Goal: Information Seeking & Learning: Learn about a topic

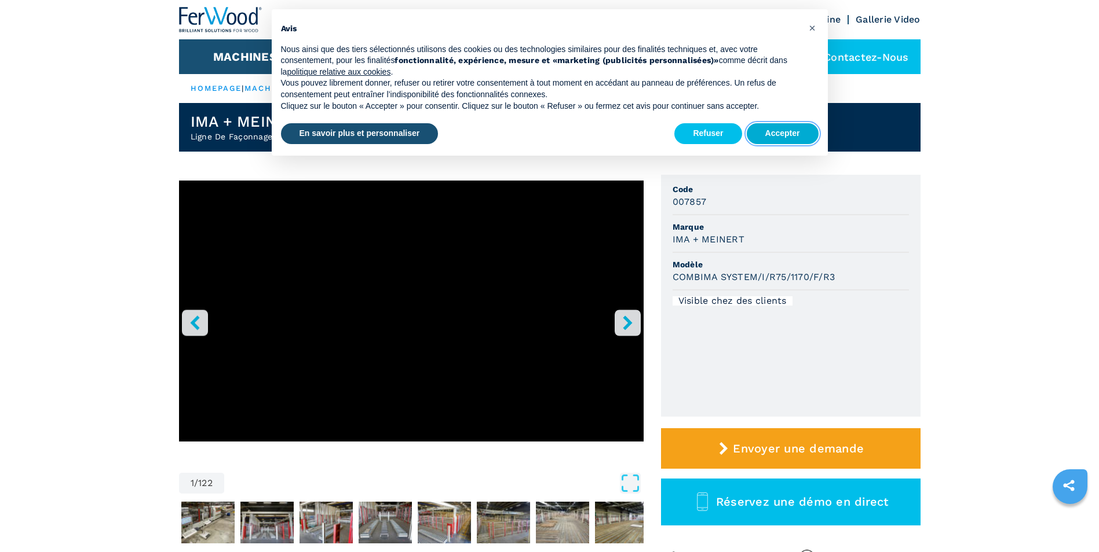
drag, startPoint x: 767, startPoint y: 130, endPoint x: 759, endPoint y: 130, distance: 8.7
click at [767, 130] on button "Accepter" at bounding box center [782, 133] width 72 height 21
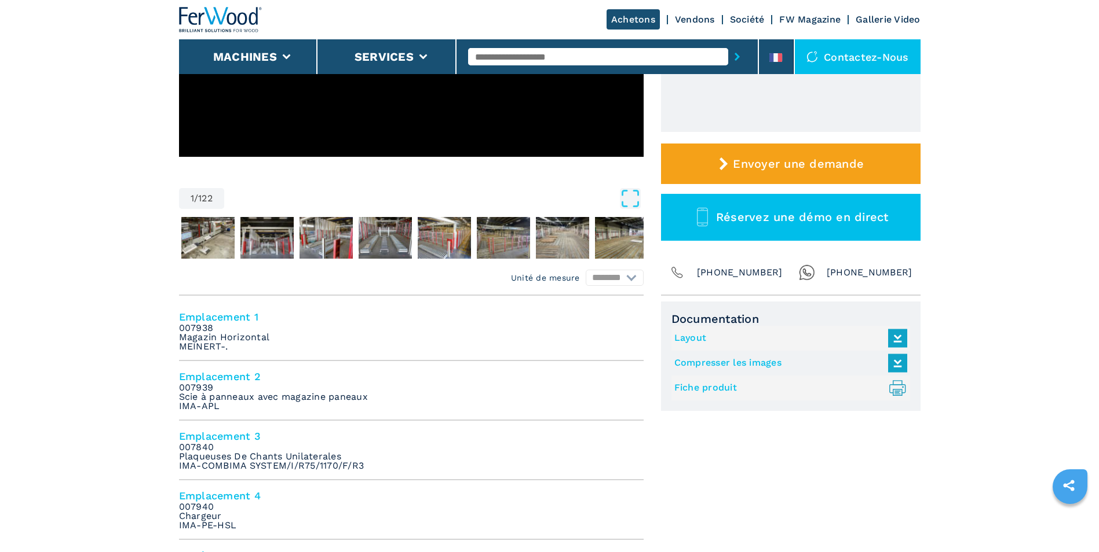
scroll to position [290, 0]
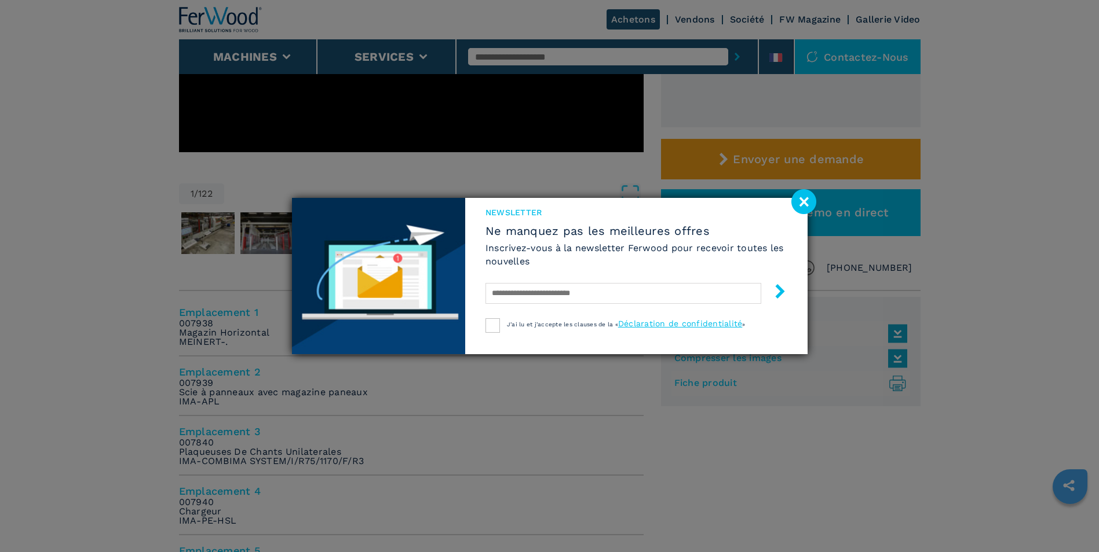
click at [799, 204] on image at bounding box center [803, 201] width 25 height 25
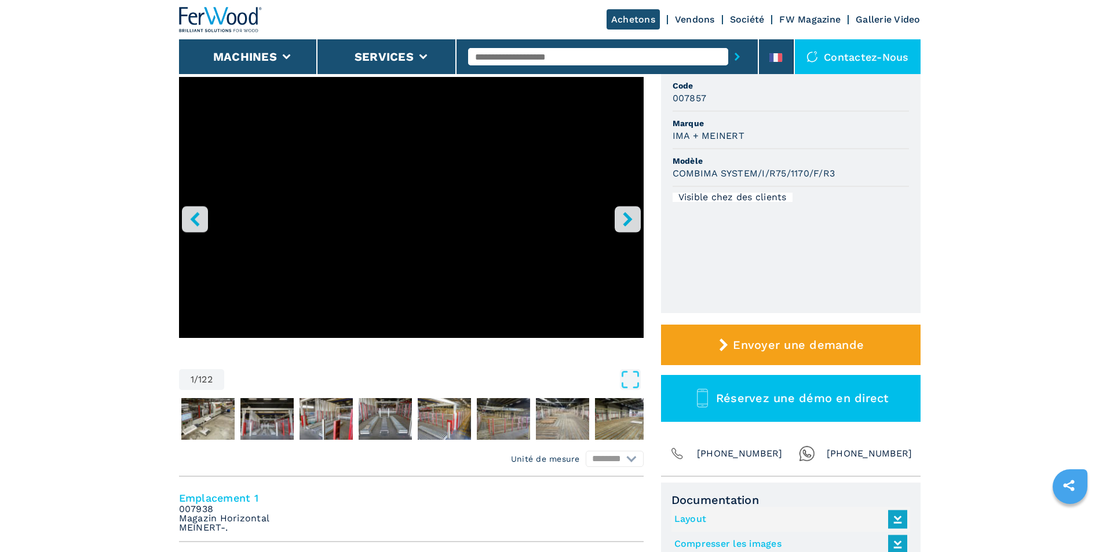
scroll to position [116, 0]
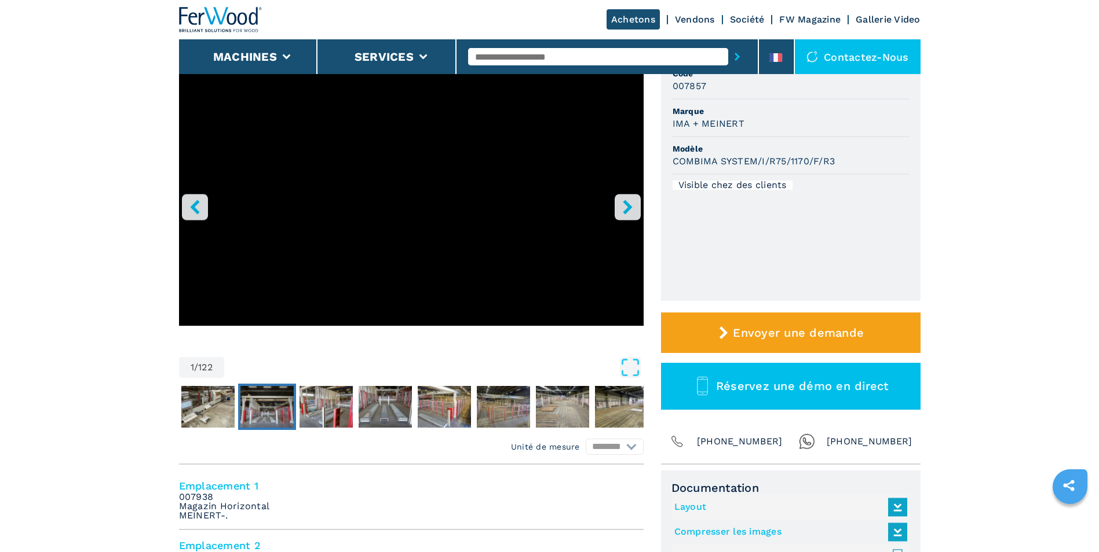
click at [260, 396] on img "Go to Slide 3" at bounding box center [266, 407] width 53 height 42
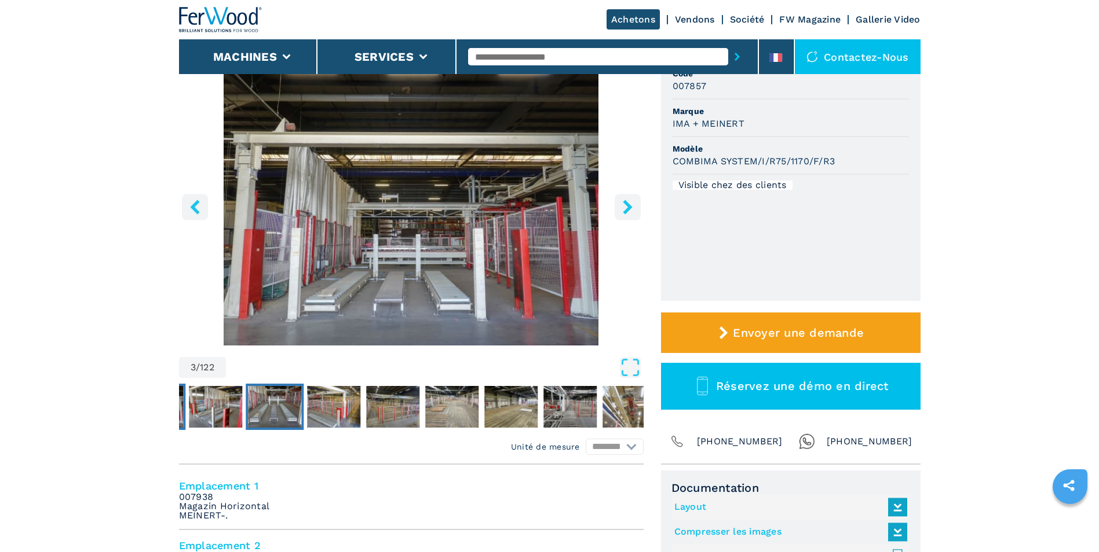
click at [273, 396] on img "Go to Slide 5" at bounding box center [274, 407] width 53 height 42
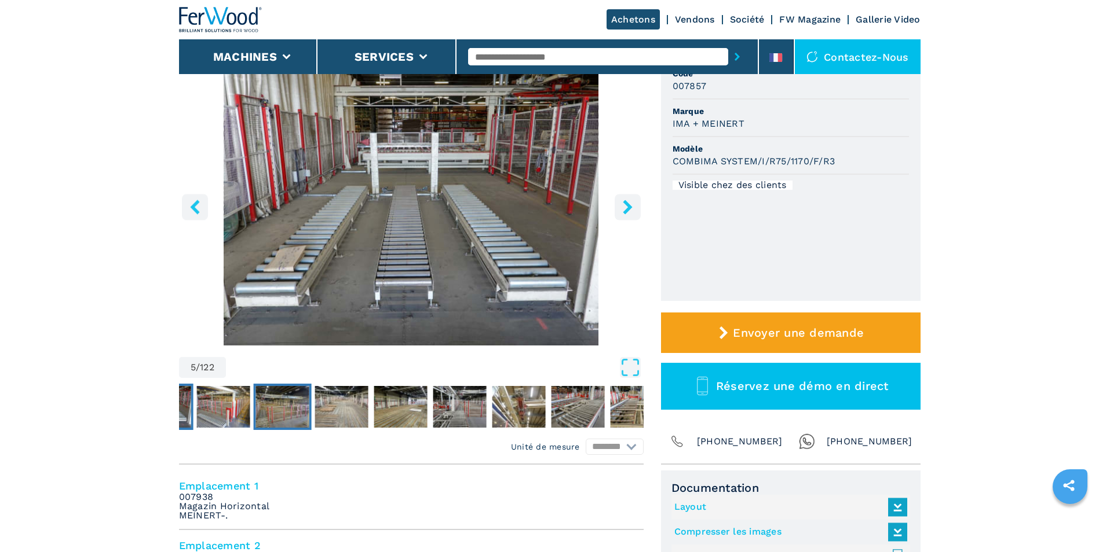
click at [289, 396] on img "Go to Slide 7" at bounding box center [281, 407] width 53 height 42
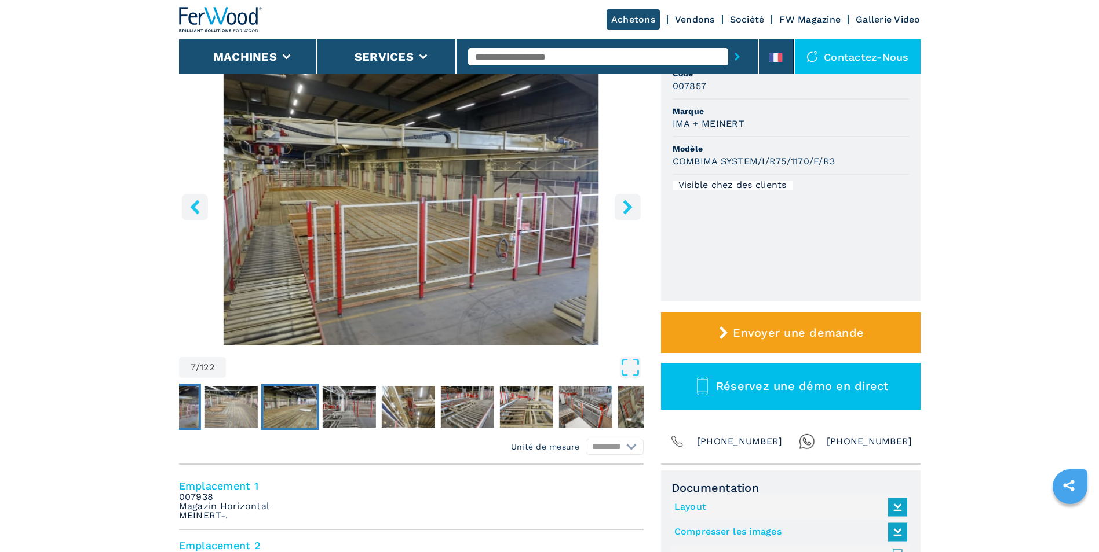
click at [300, 396] on img "Go to Slide 9" at bounding box center [289, 407] width 53 height 42
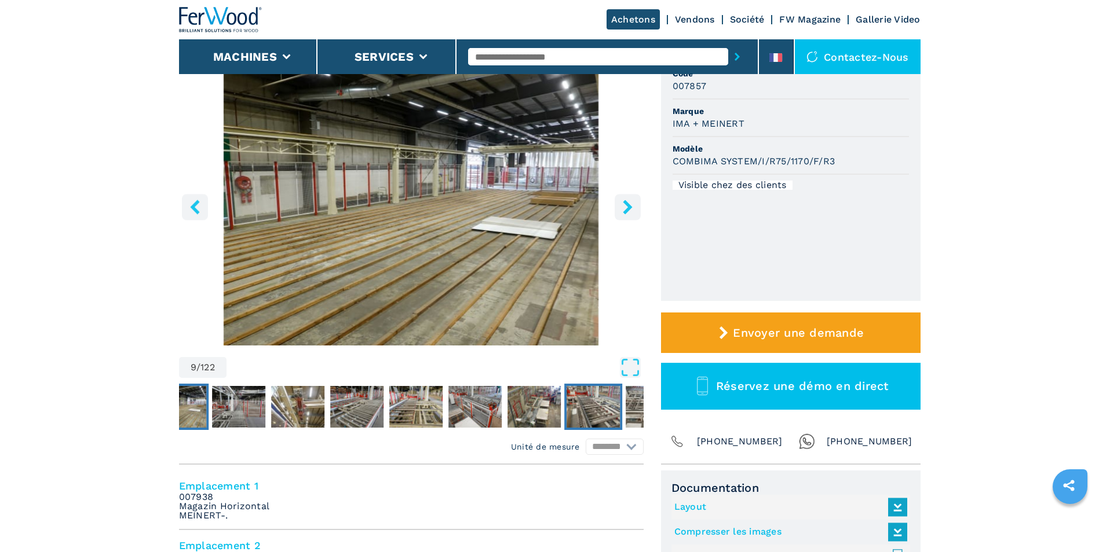
click at [602, 396] on img "Go to Slide 16" at bounding box center [592, 407] width 53 height 42
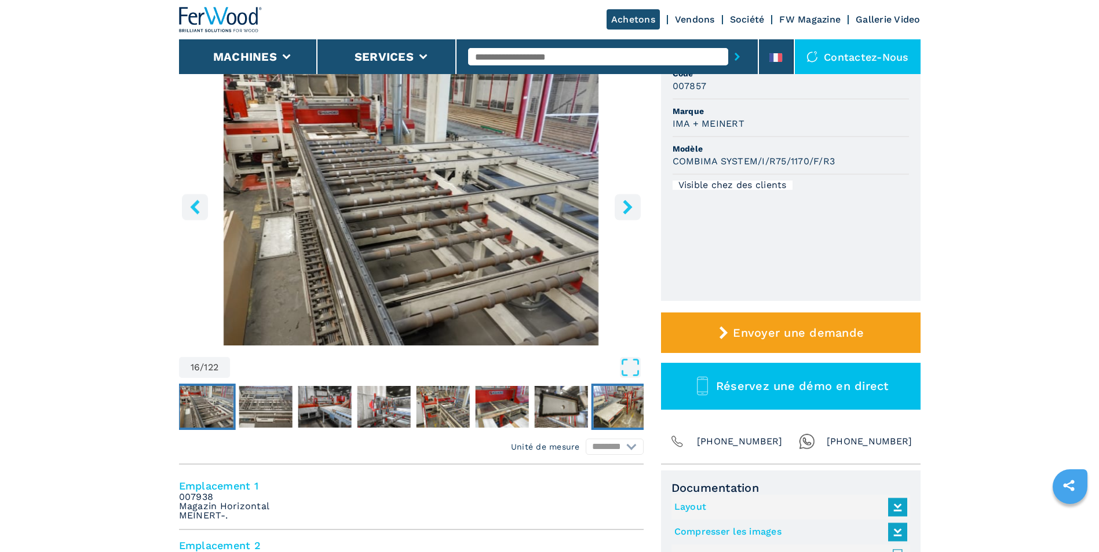
click at [595, 396] on img "Go to Slide 23" at bounding box center [619, 407] width 53 height 42
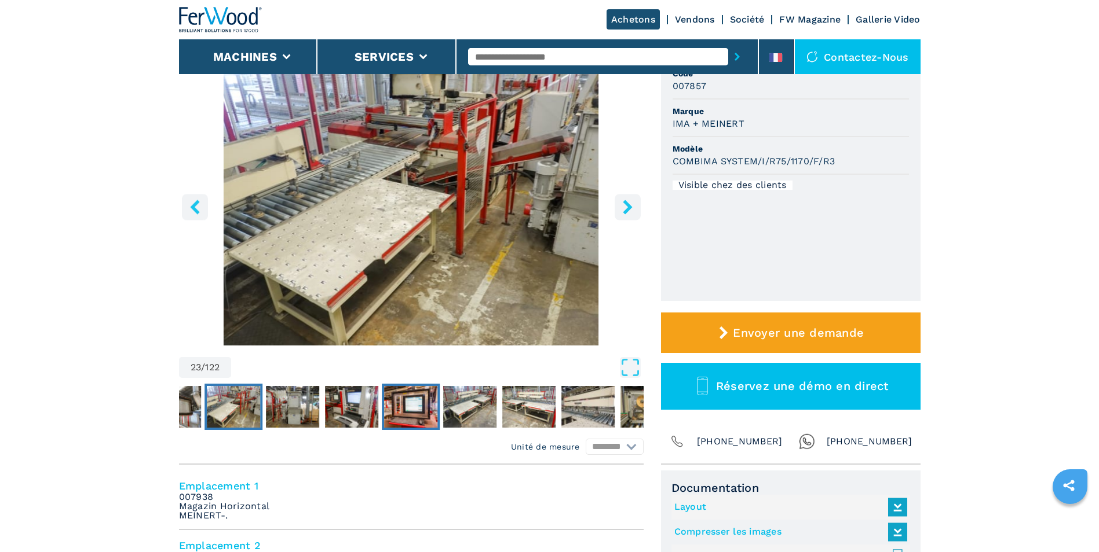
click at [413, 396] on img "Go to Slide 26" at bounding box center [410, 407] width 53 height 42
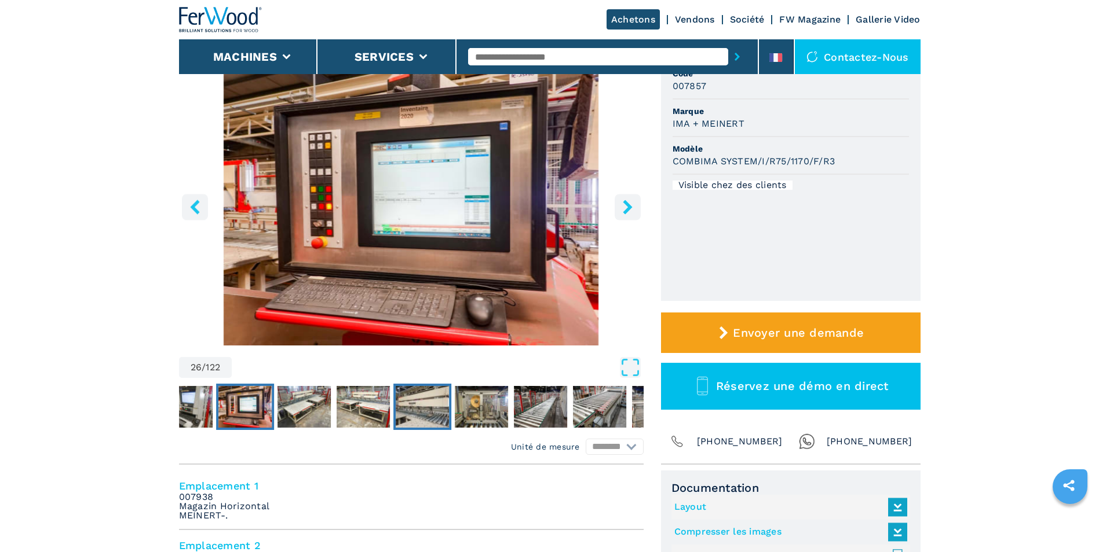
click at [433, 396] on img "Go to Slide 29" at bounding box center [422, 407] width 53 height 42
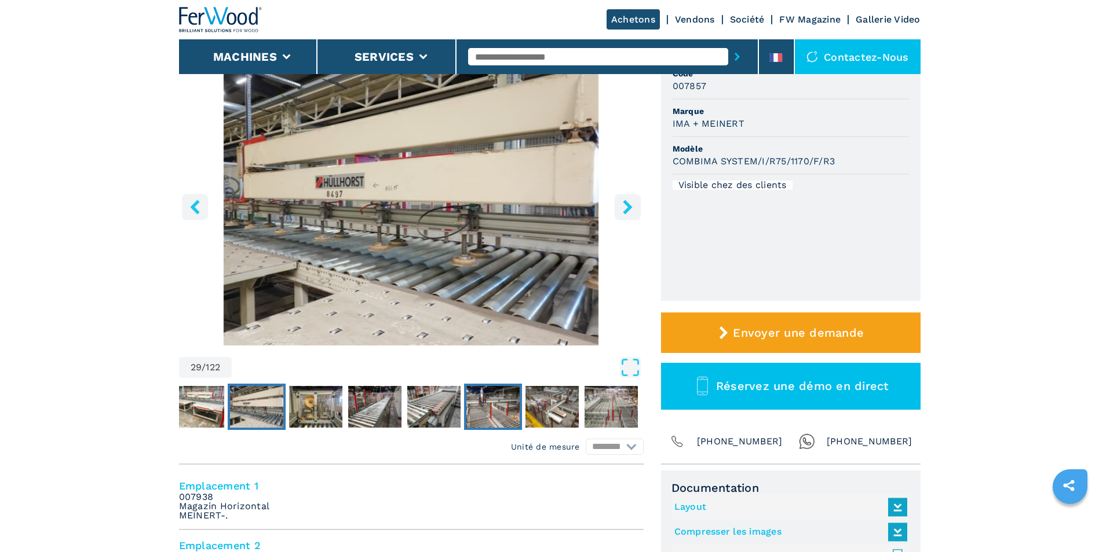
click at [492, 396] on img "Go to Slide 33" at bounding box center [492, 407] width 53 height 42
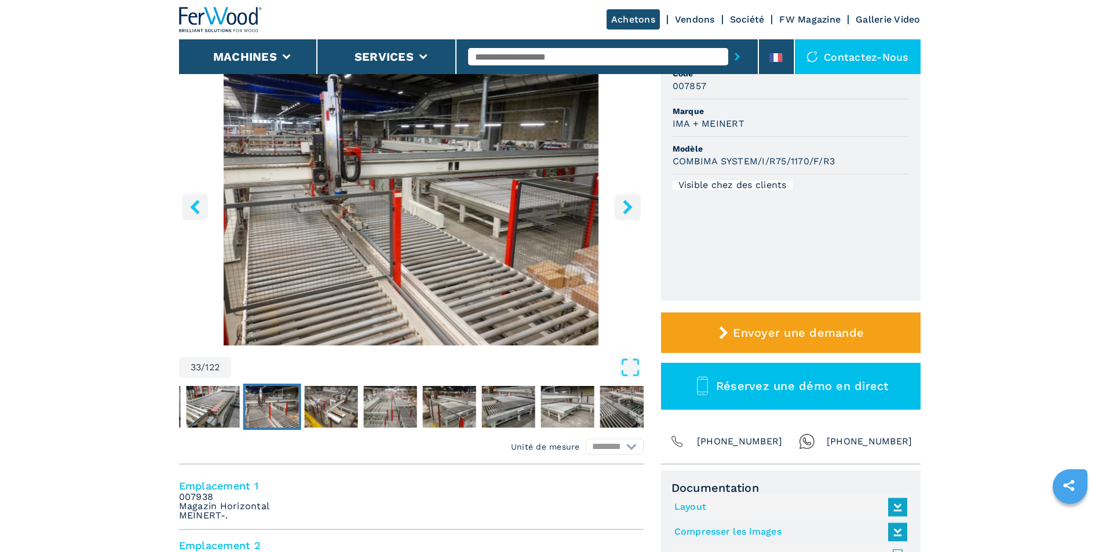
click at [254, 396] on img "Go to Slide 33" at bounding box center [271, 407] width 53 height 42
click at [325, 396] on img "Go to Slide 34" at bounding box center [330, 407] width 53 height 42
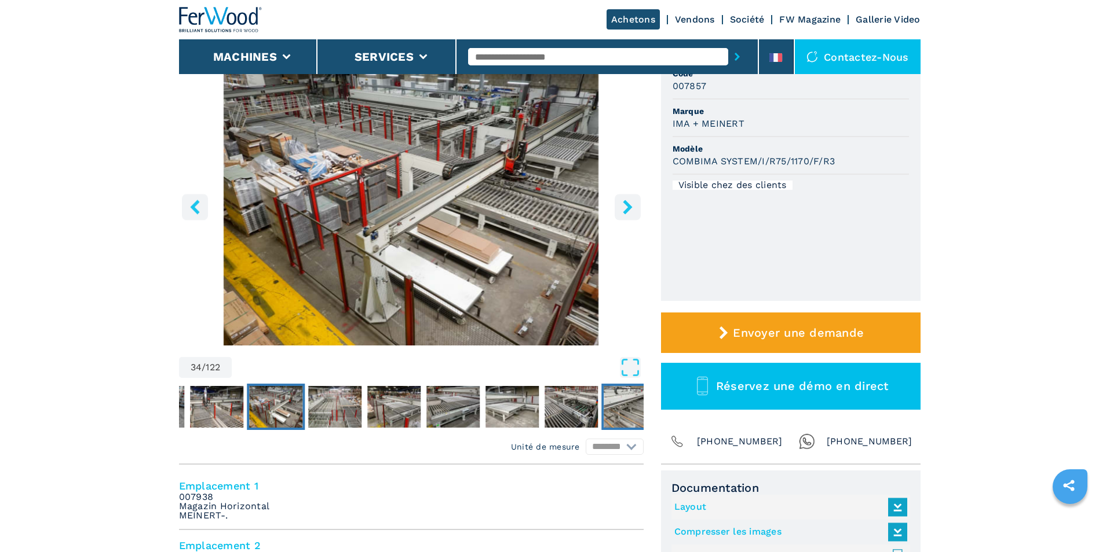
click at [616, 396] on img "Go to Slide 40" at bounding box center [629, 407] width 53 height 42
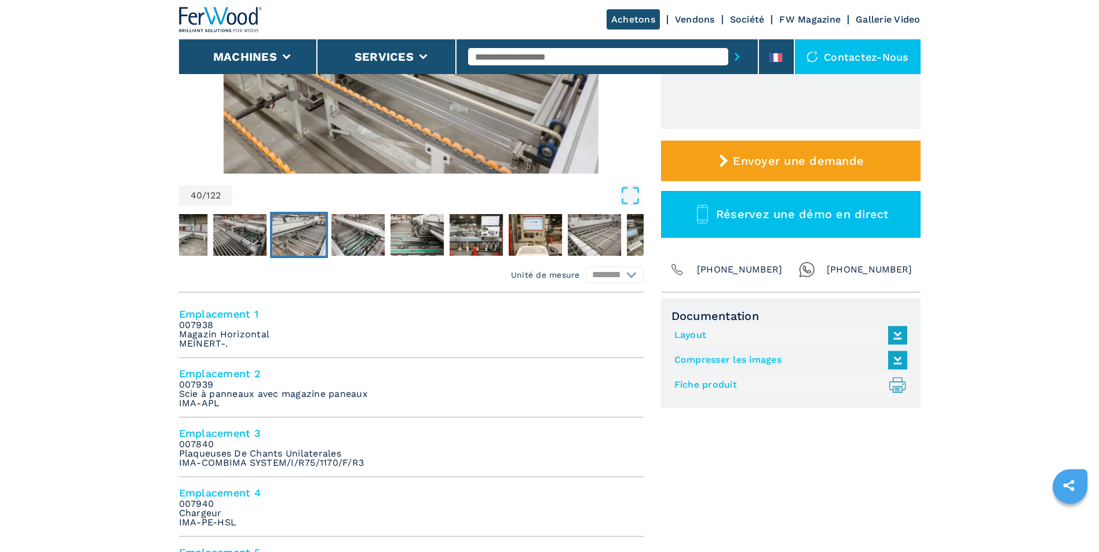
scroll to position [290, 0]
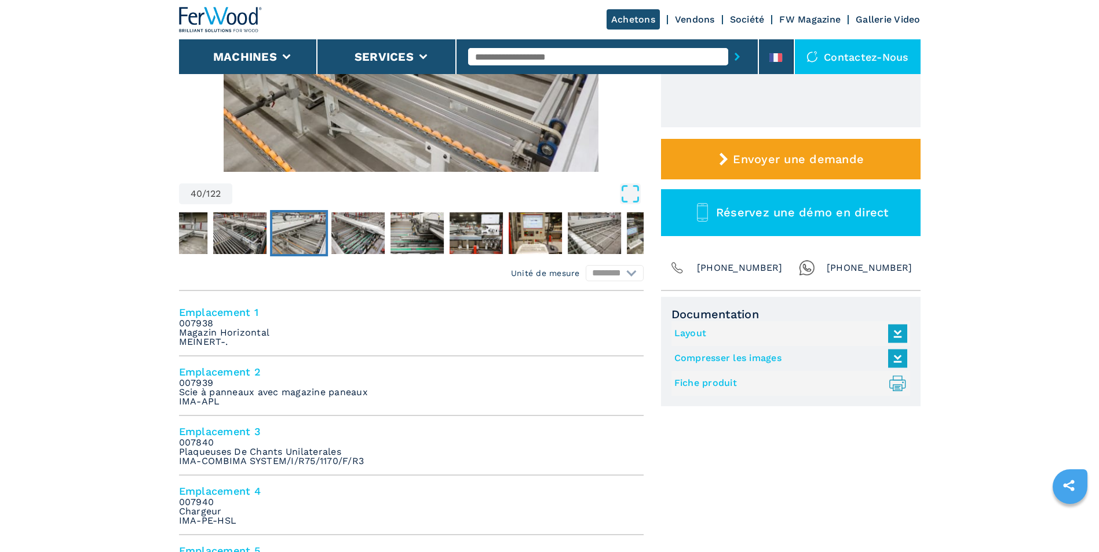
click at [701, 383] on link "Fiche produit .prefix__st0{stroke-linecap:round;stroke-linejoin:round}.prefix__…" at bounding box center [787, 383] width 227 height 19
click at [685, 379] on link "Fiche produit .prefix__st0{stroke-linecap:round;stroke-linejoin:round}.prefix__…" at bounding box center [787, 383] width 227 height 19
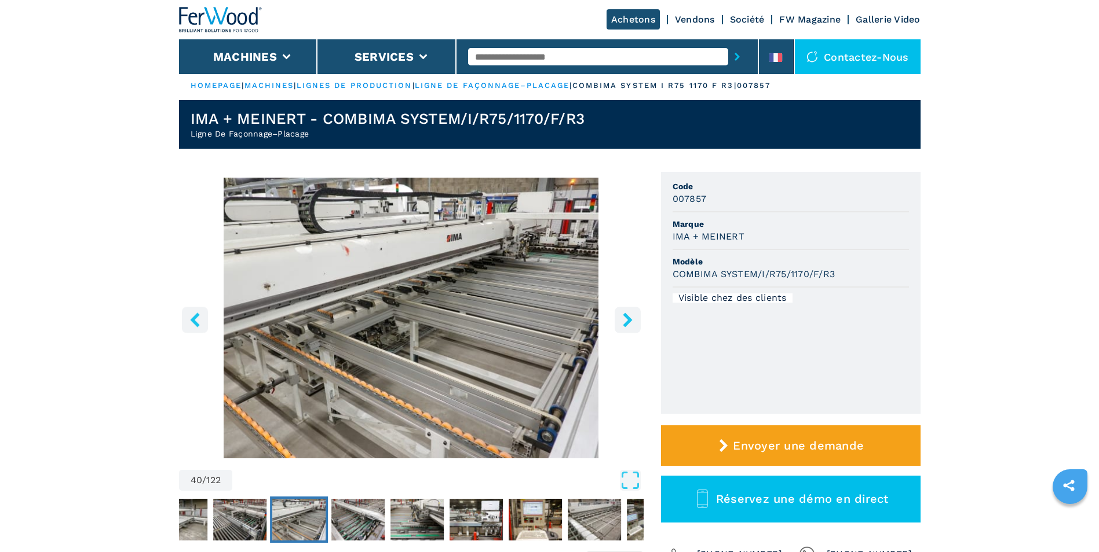
scroll to position [0, 0]
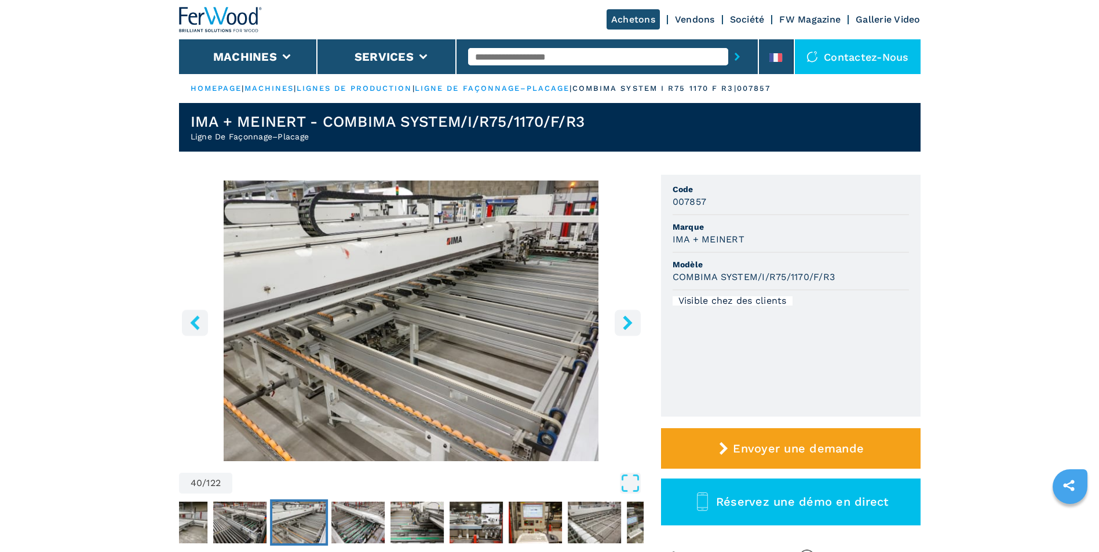
click at [631, 317] on icon "right-button" at bounding box center [627, 323] width 14 height 14
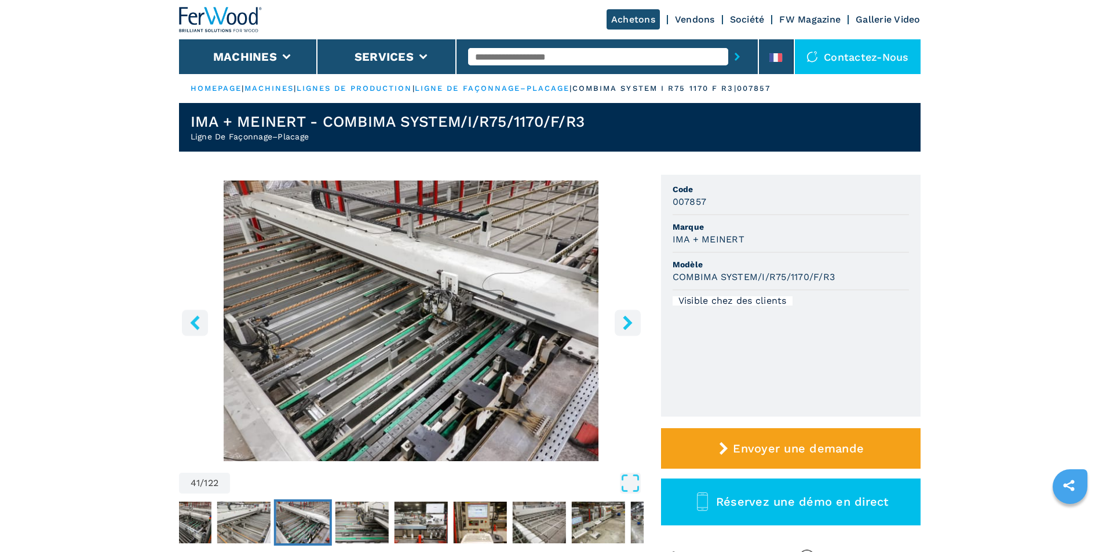
click at [631, 317] on icon "right-button" at bounding box center [627, 323] width 14 height 14
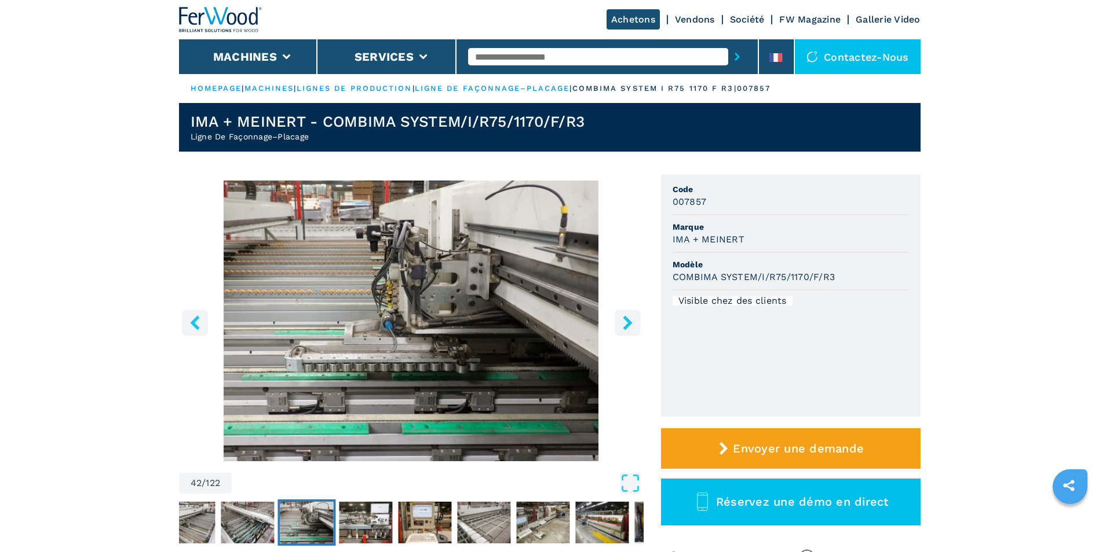
click at [631, 317] on icon "right-button" at bounding box center [627, 323] width 14 height 14
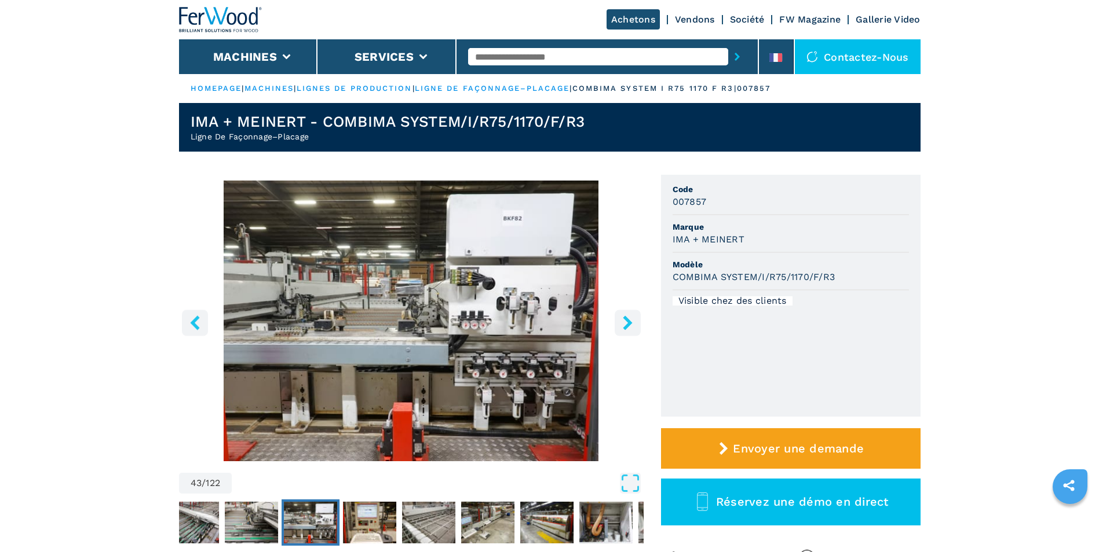
click at [630, 317] on icon "right-button" at bounding box center [627, 323] width 14 height 14
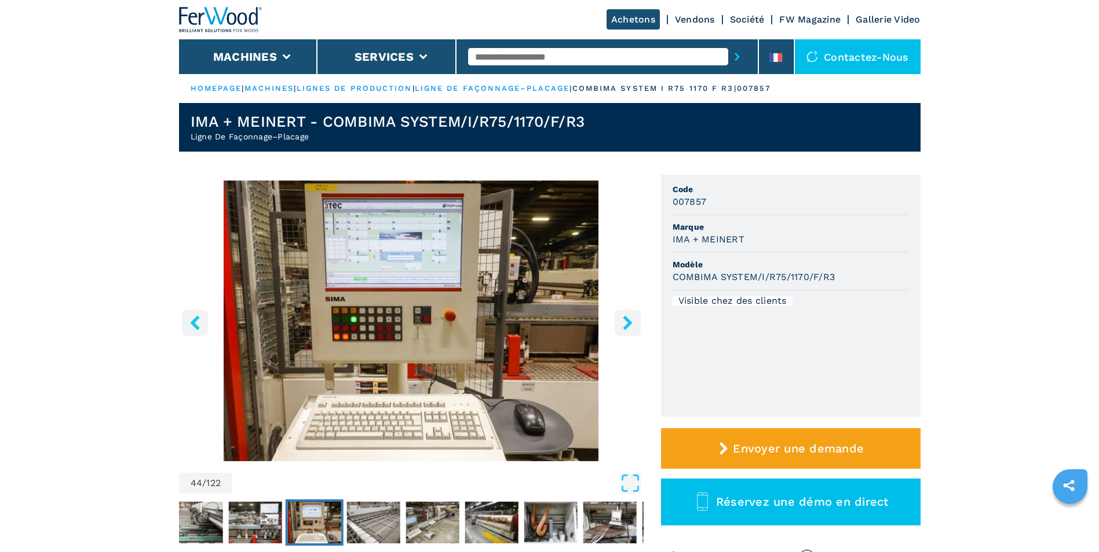
click at [630, 317] on icon "right-button" at bounding box center [627, 323] width 14 height 14
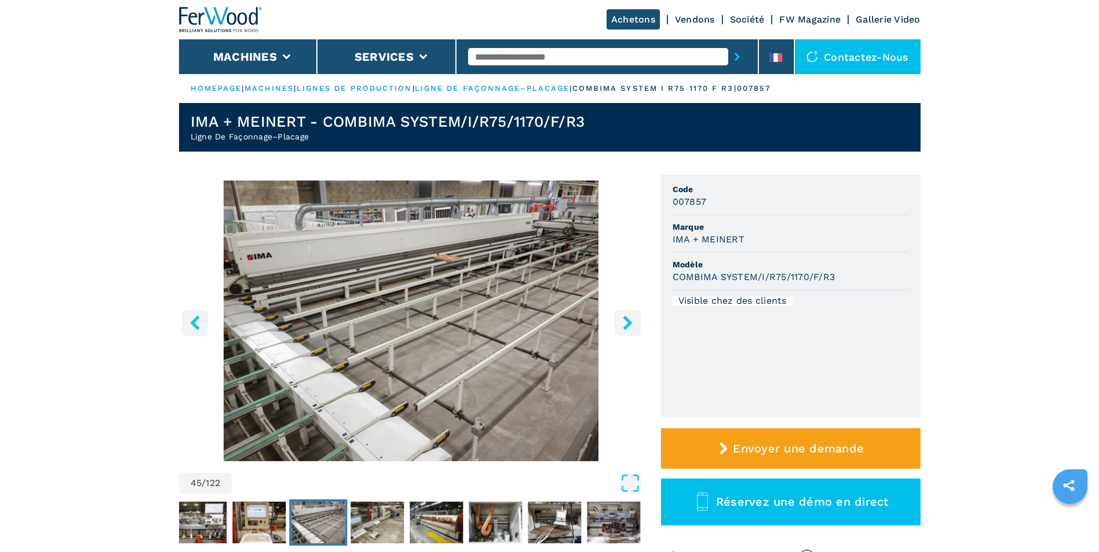
click at [630, 317] on icon "right-button" at bounding box center [627, 323] width 14 height 14
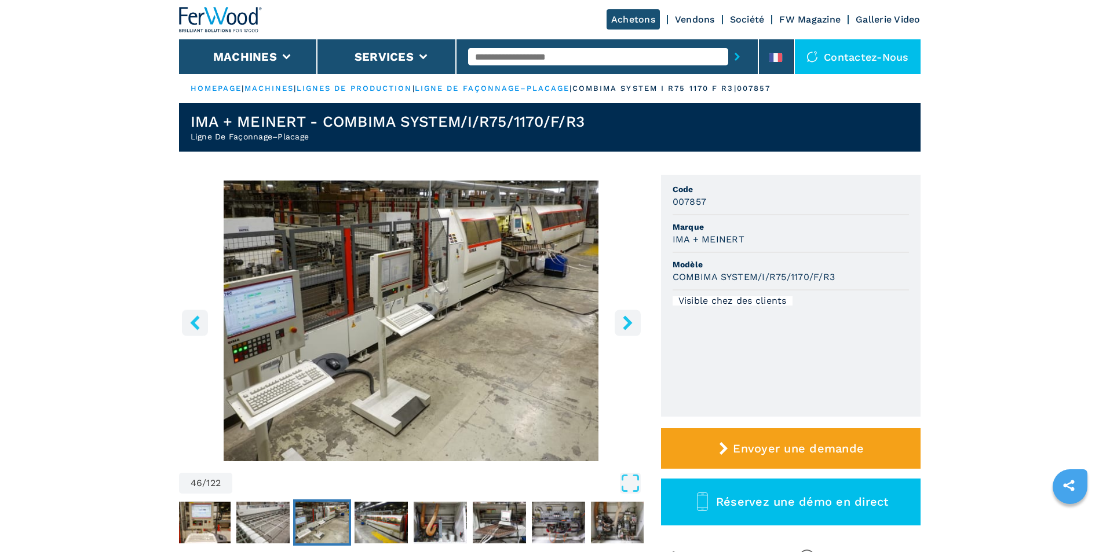
click at [630, 317] on icon "right-button" at bounding box center [627, 323] width 14 height 14
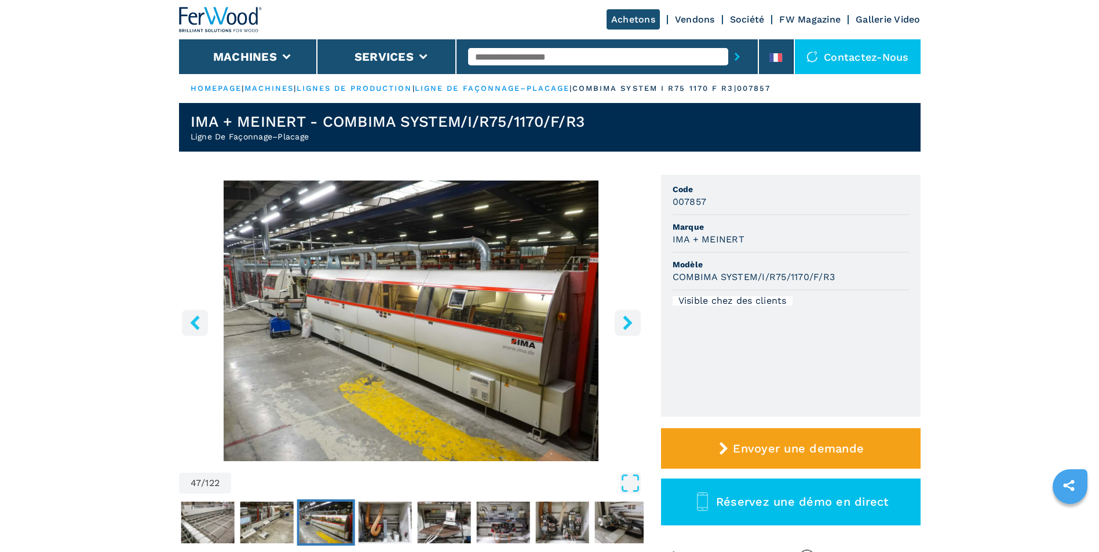
click at [630, 317] on icon "right-button" at bounding box center [627, 323] width 14 height 14
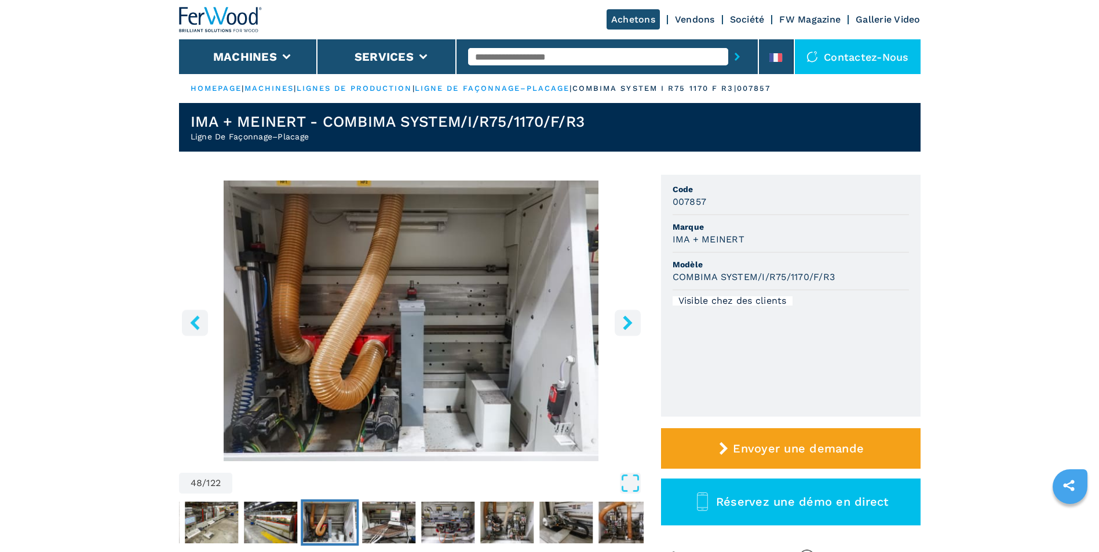
click at [630, 317] on icon "right-button" at bounding box center [627, 323] width 14 height 14
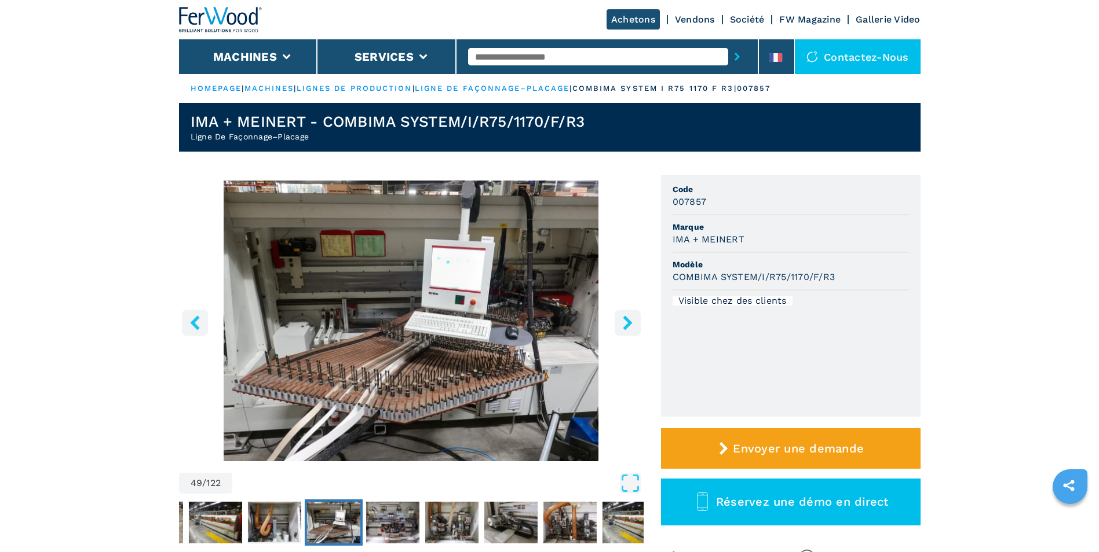
click at [630, 317] on icon "right-button" at bounding box center [627, 323] width 14 height 14
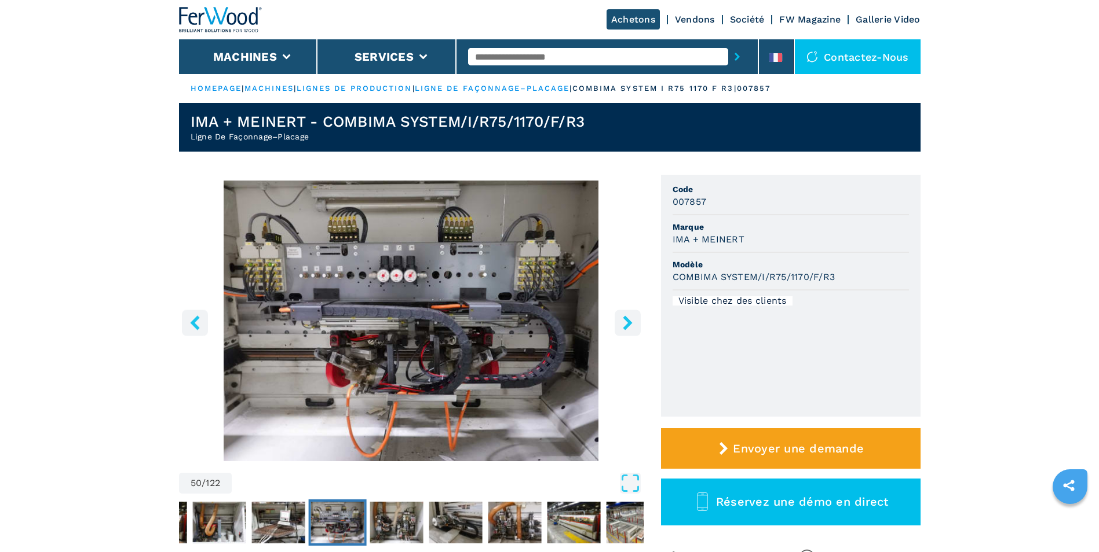
click at [630, 317] on icon "right-button" at bounding box center [627, 323] width 14 height 14
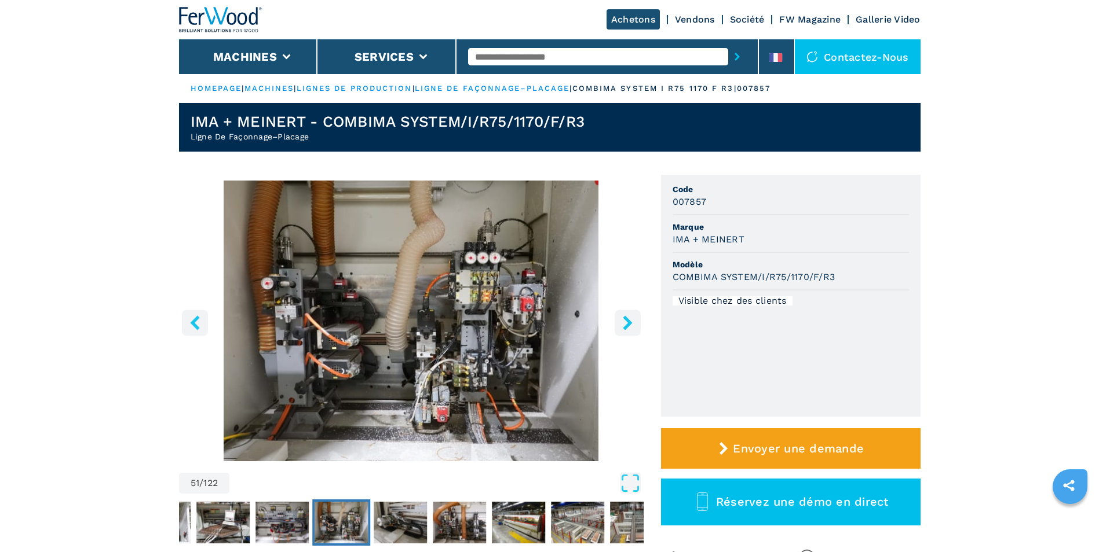
click at [630, 317] on icon "right-button" at bounding box center [627, 323] width 14 height 14
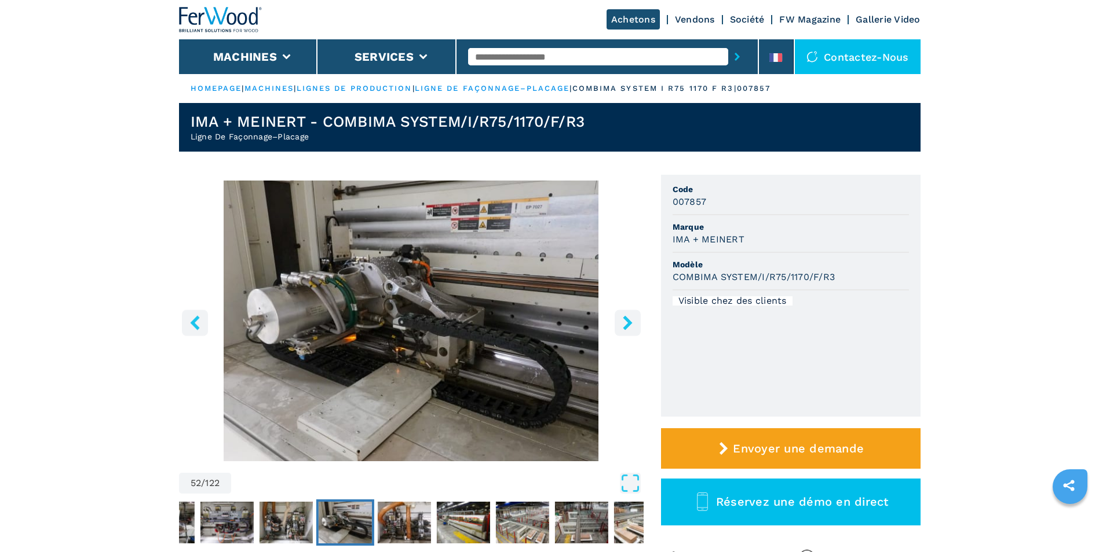
click at [630, 317] on icon "right-button" at bounding box center [627, 323] width 14 height 14
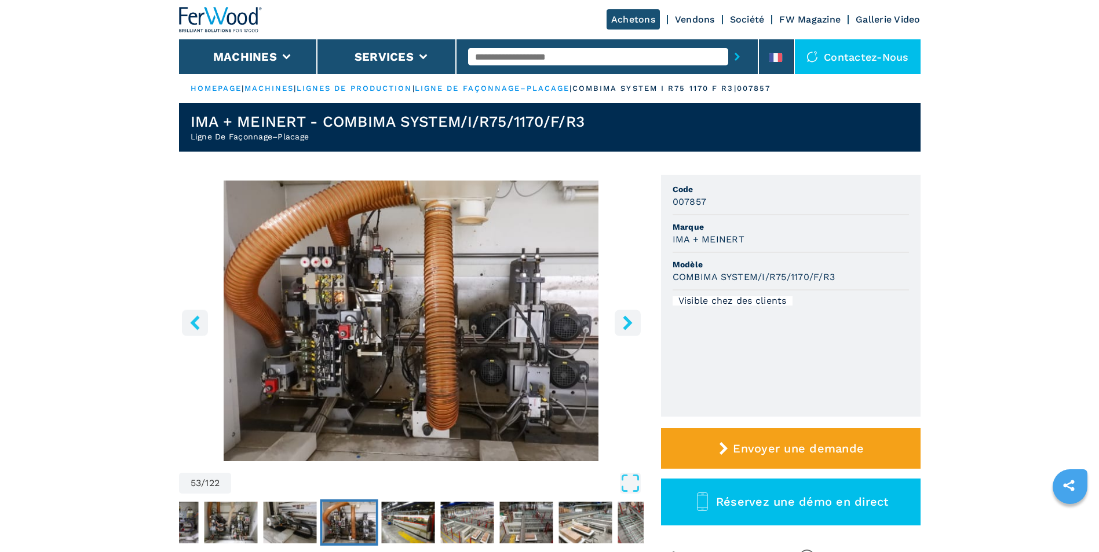
click at [630, 317] on icon "right-button" at bounding box center [627, 323] width 14 height 14
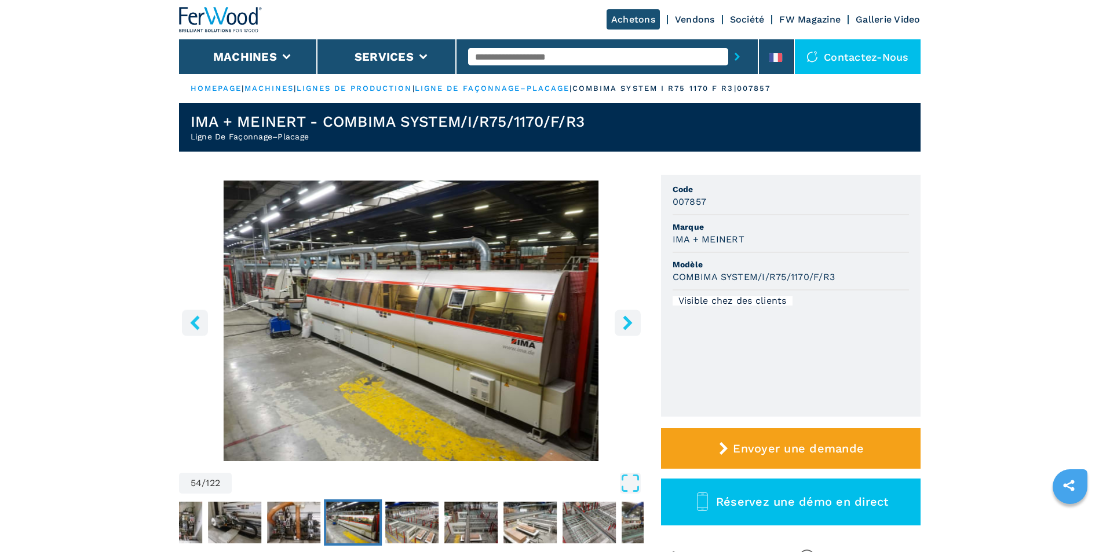
click at [195, 331] on button "left-button" at bounding box center [195, 323] width 26 height 26
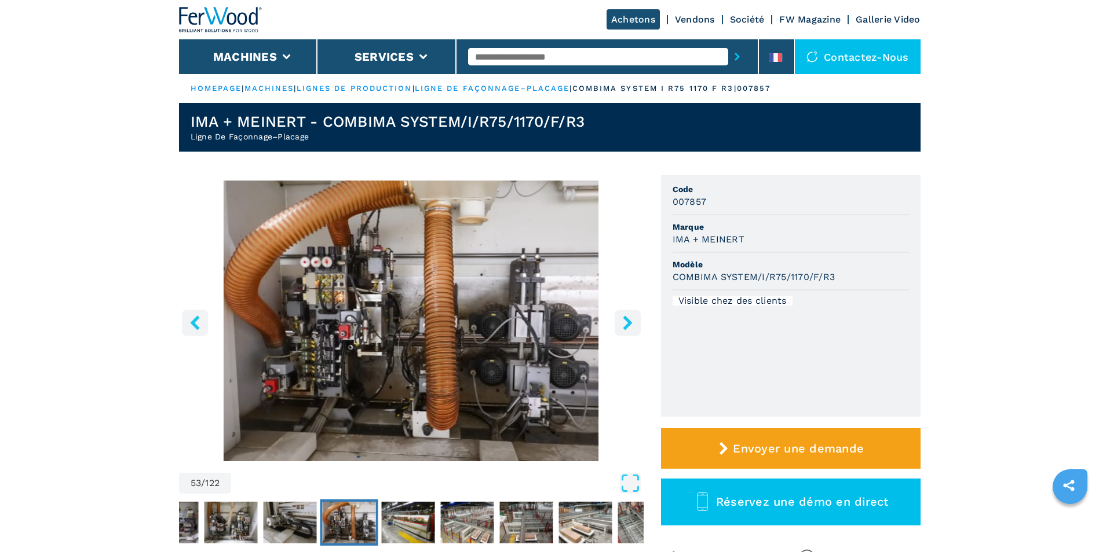
click at [194, 331] on button "left-button" at bounding box center [195, 323] width 26 height 26
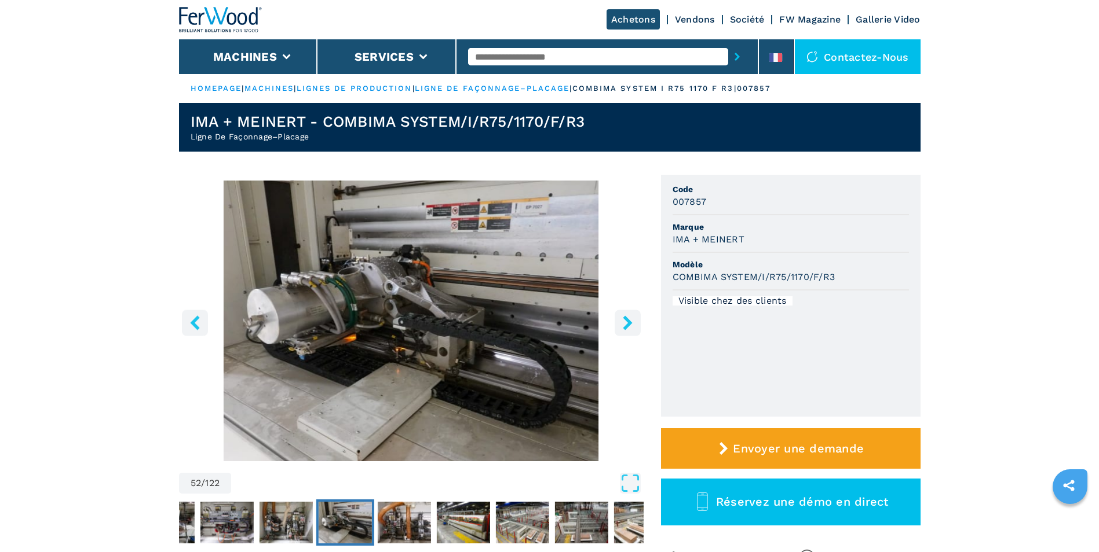
click at [192, 331] on button "left-button" at bounding box center [195, 323] width 26 height 26
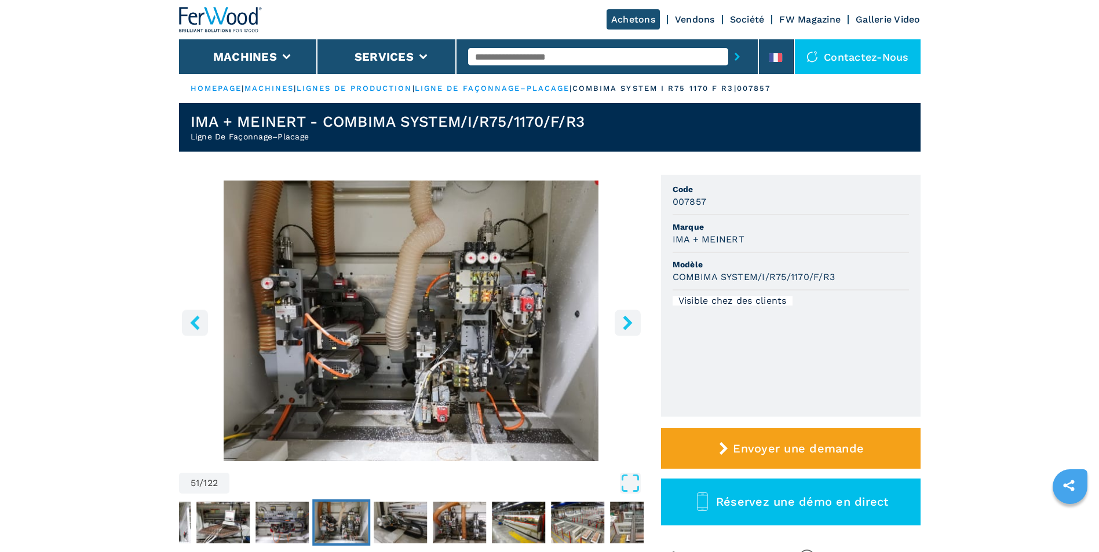
click at [192, 335] on button "left-button" at bounding box center [195, 323] width 26 height 26
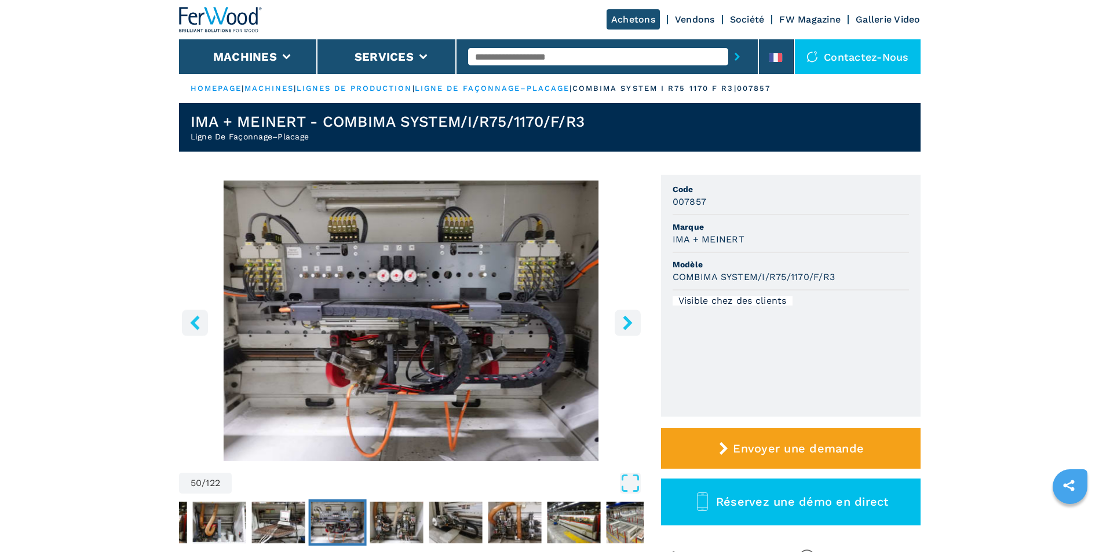
click at [195, 330] on icon "left-button" at bounding box center [195, 323] width 14 height 14
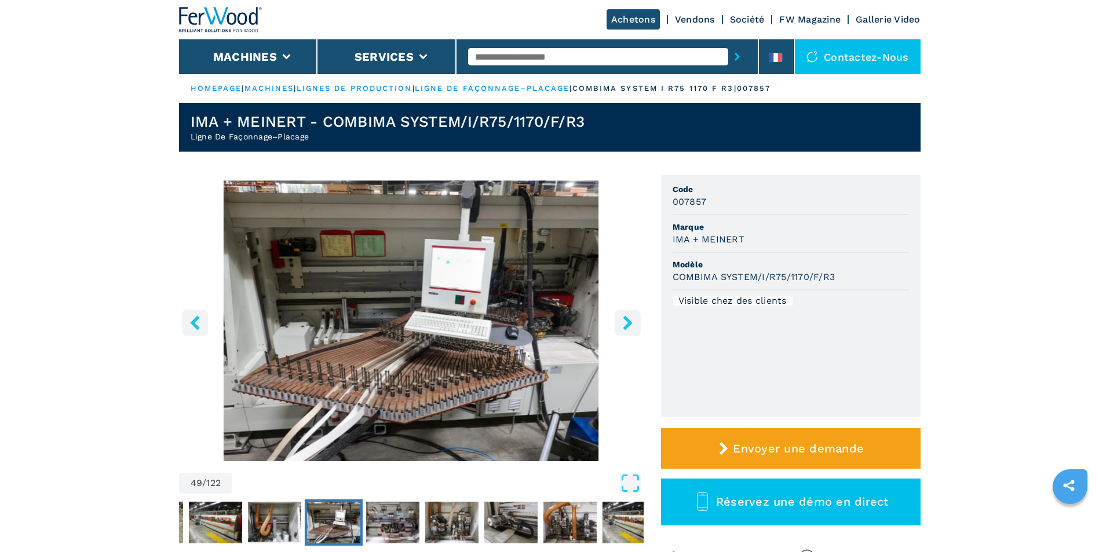
click at [195, 331] on button "left-button" at bounding box center [195, 323] width 26 height 26
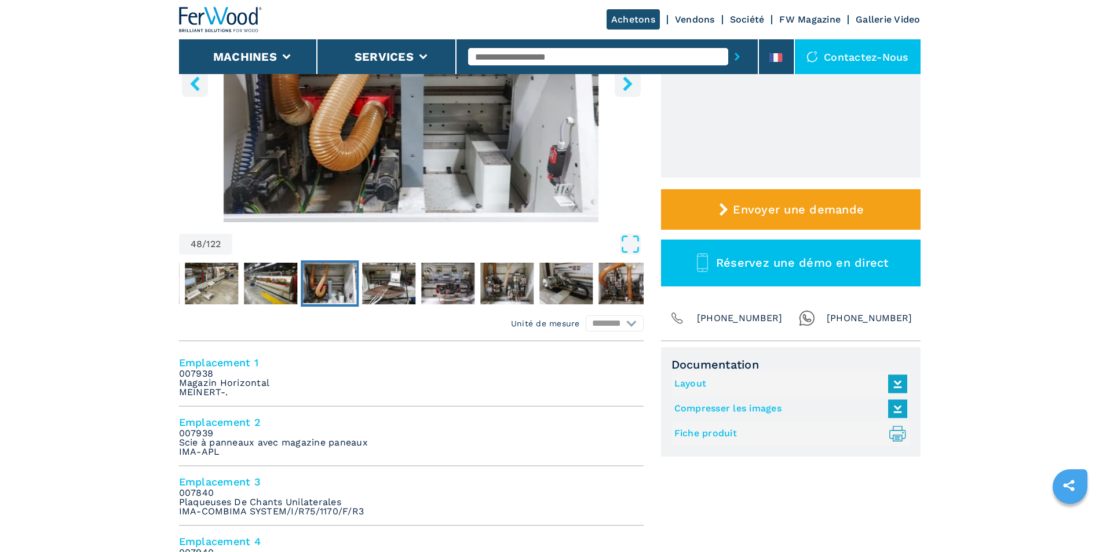
scroll to position [347, 0]
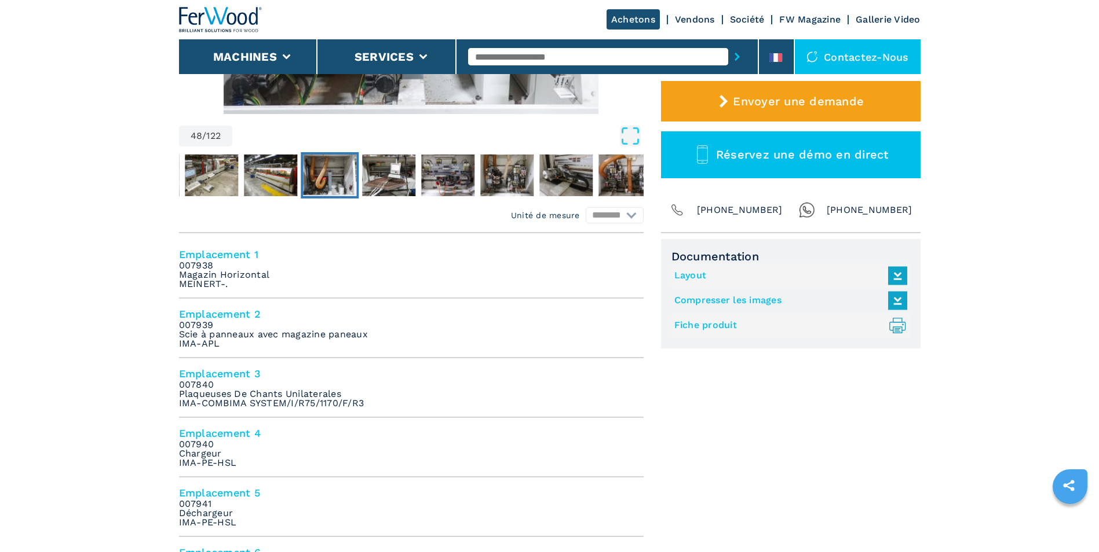
click at [701, 324] on link "Fiche produit .prefix__st0{stroke-linecap:round;stroke-linejoin:round}.prefix__…" at bounding box center [787, 325] width 227 height 19
